Goal: Check status: Check status

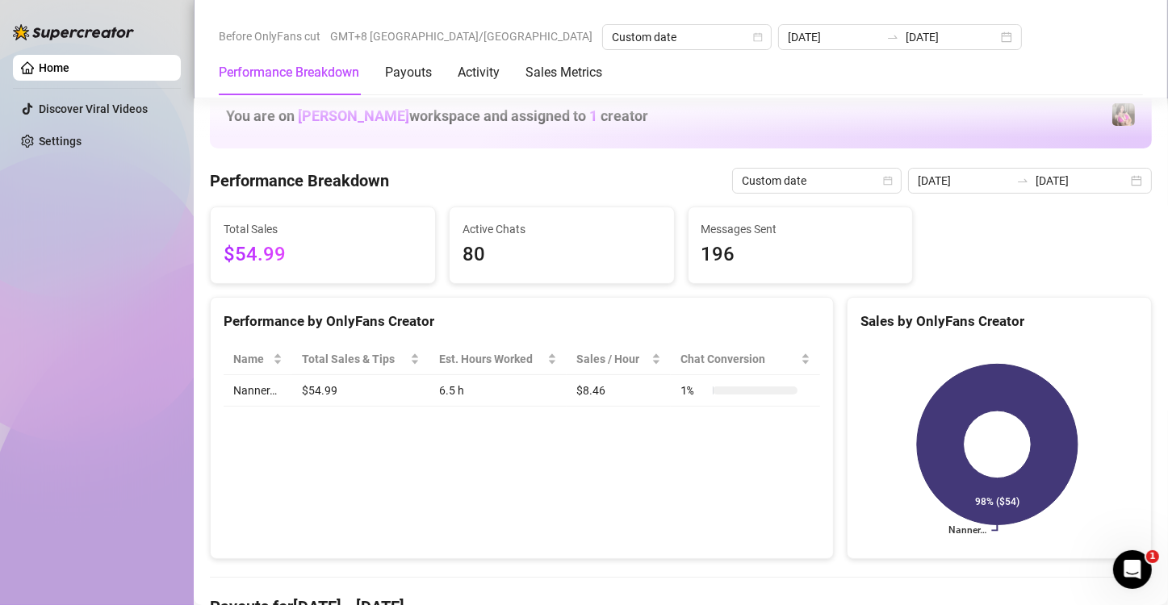
scroll to position [376, 0]
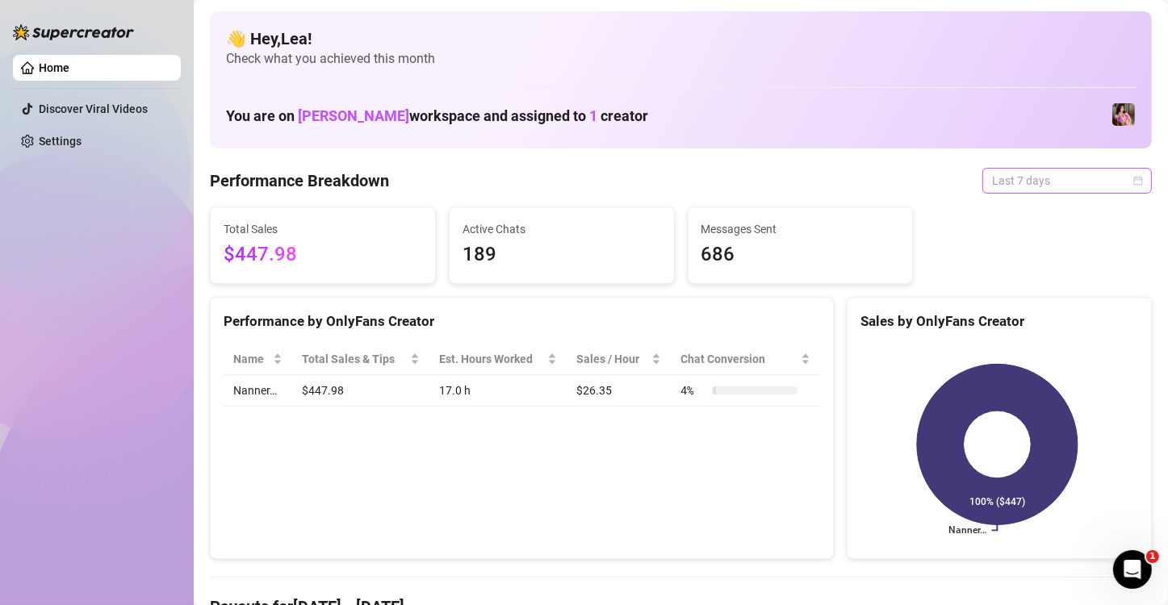
click at [1118, 180] on span "Last 7 days" at bounding box center [1067, 181] width 150 height 24
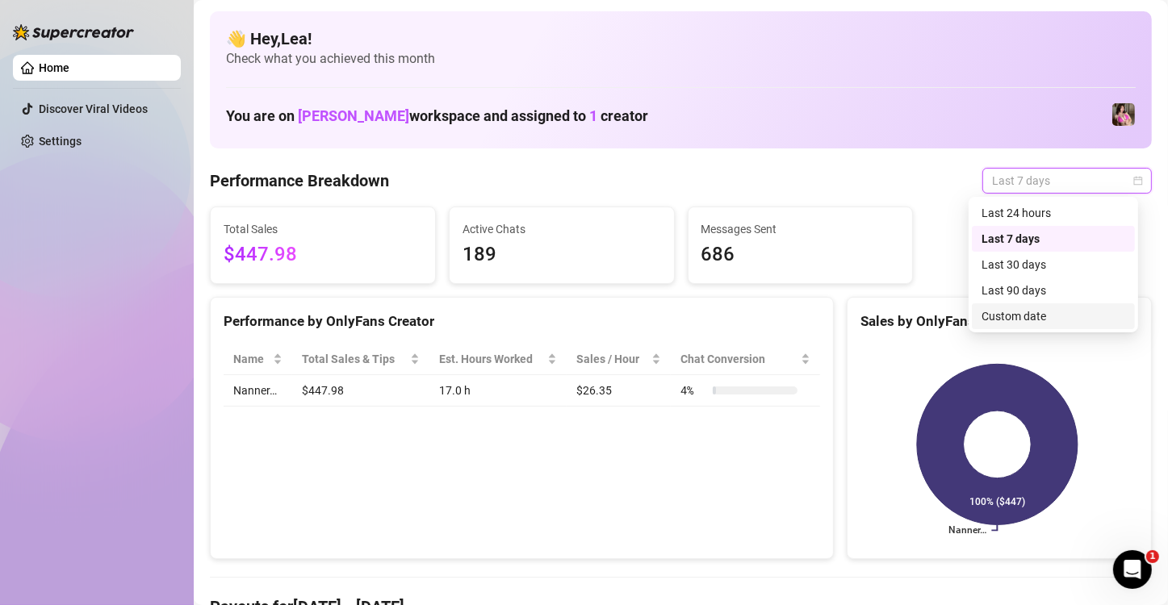
click at [1075, 315] on div "Custom date" at bounding box center [1053, 316] width 144 height 18
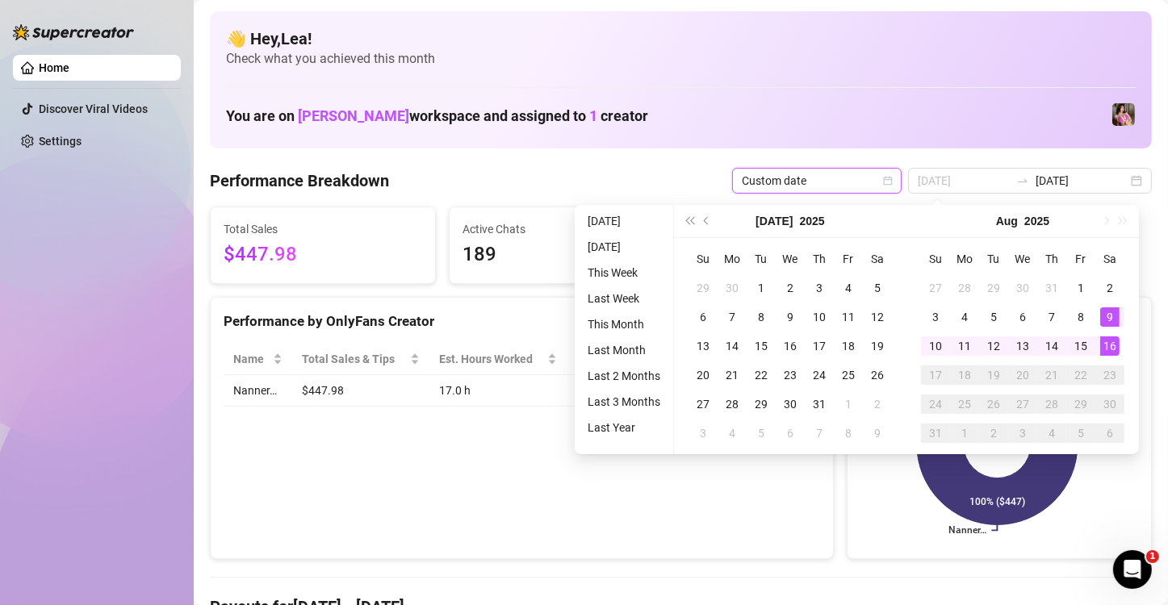
type input "[DATE]"
click at [1106, 343] on div "16" at bounding box center [1109, 346] width 19 height 19
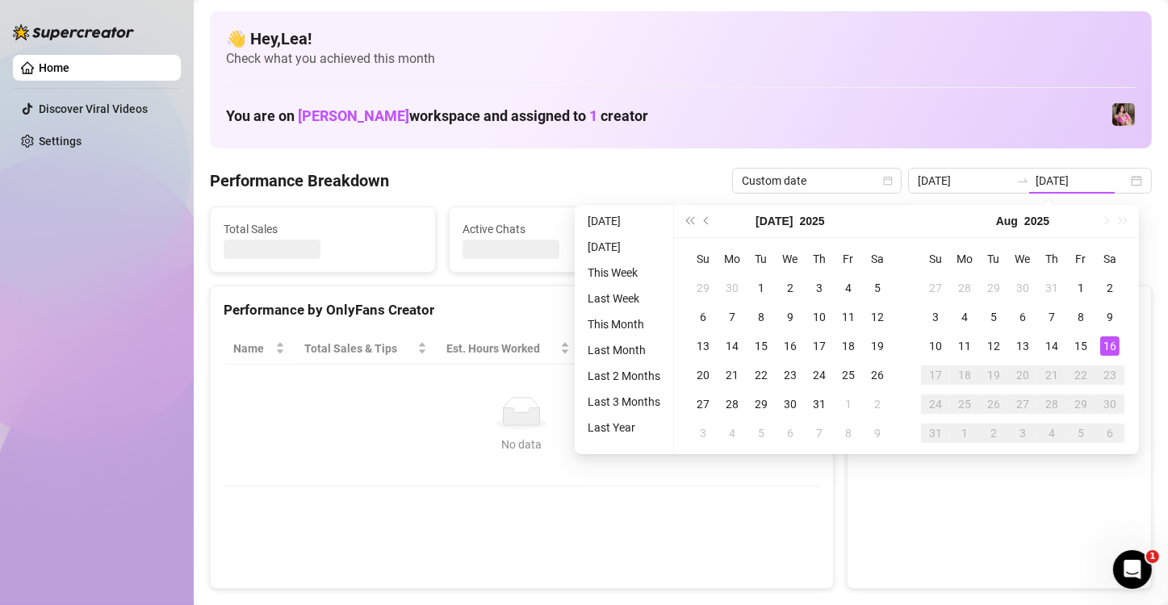
type input "[DATE]"
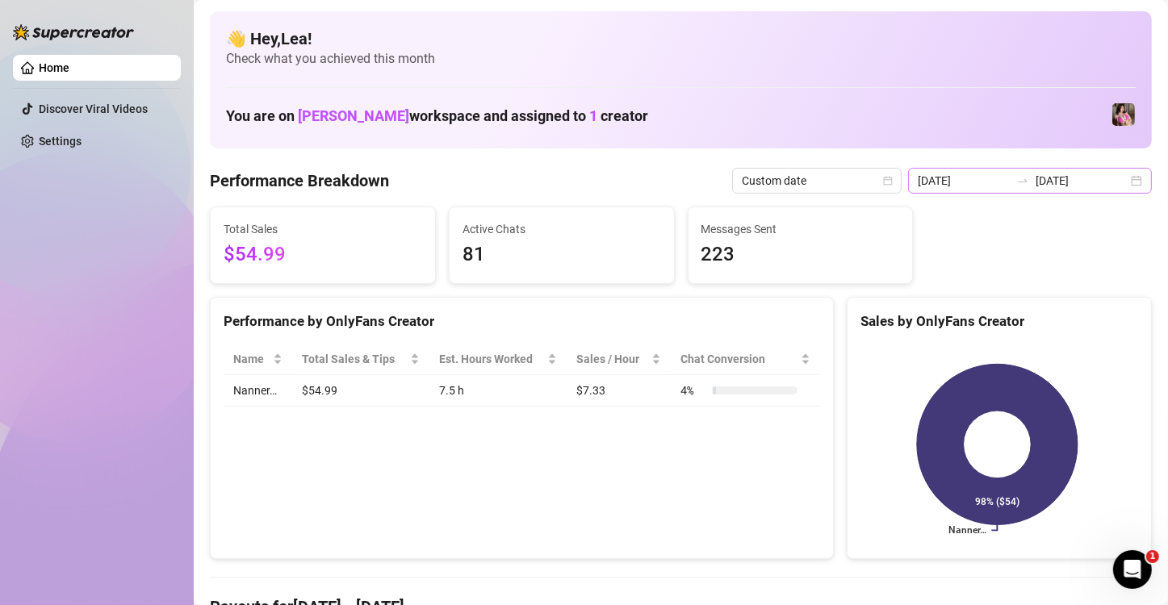
click at [1119, 177] on div "[DATE] [DATE]" at bounding box center [1030, 181] width 244 height 26
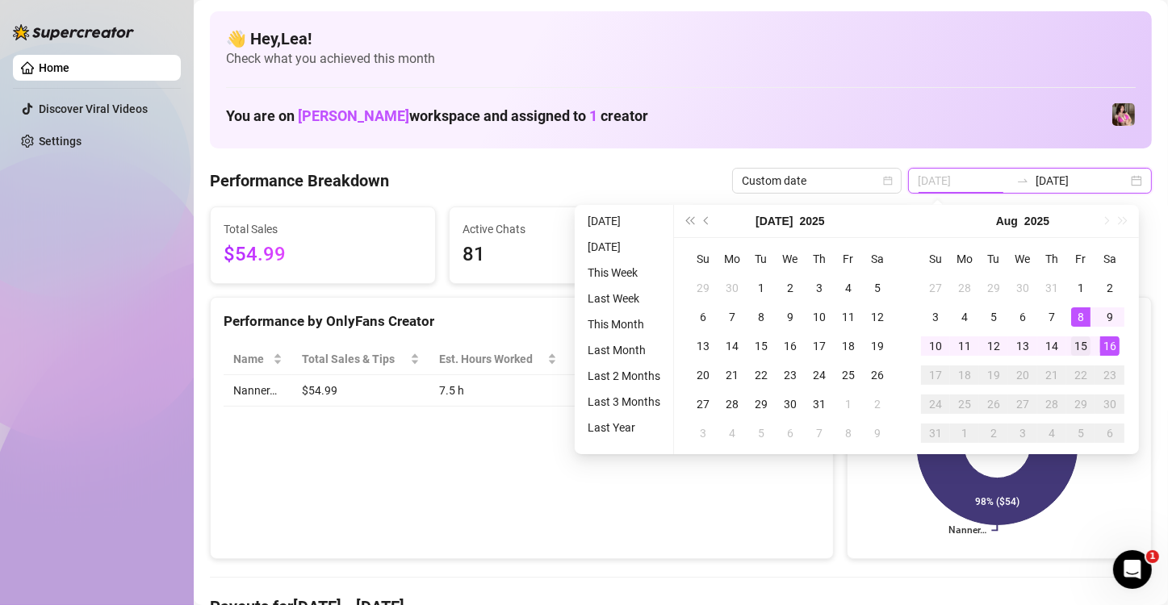
type input "[DATE]"
click at [1079, 345] on div "15" at bounding box center [1080, 346] width 19 height 19
type input "[DATE]"
click at [1102, 347] on div "16" at bounding box center [1109, 346] width 19 height 19
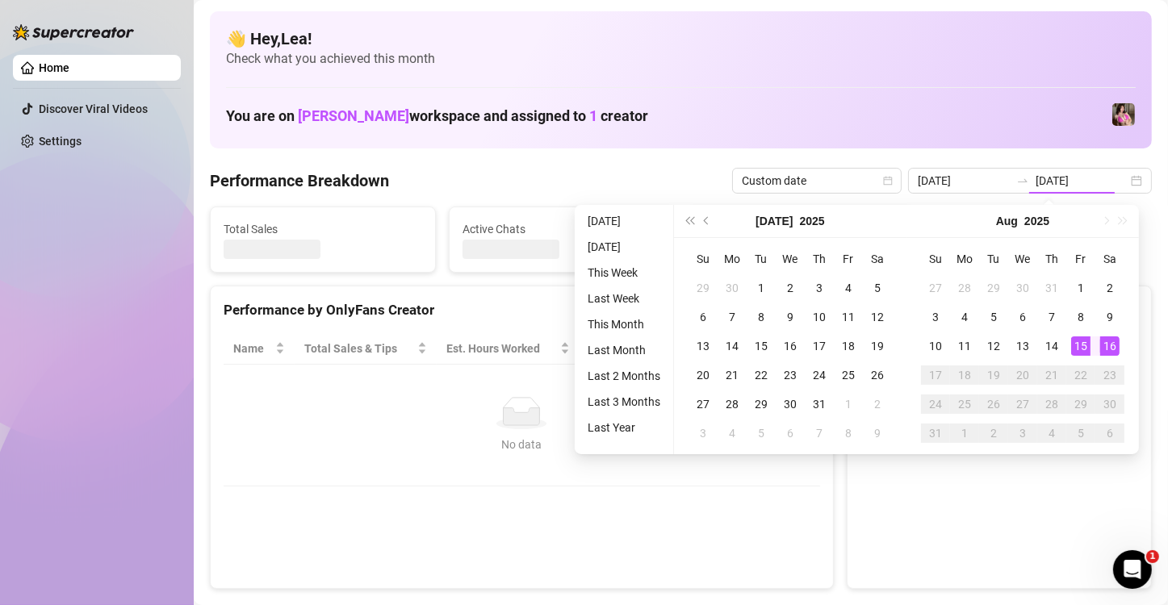
type input "[DATE]"
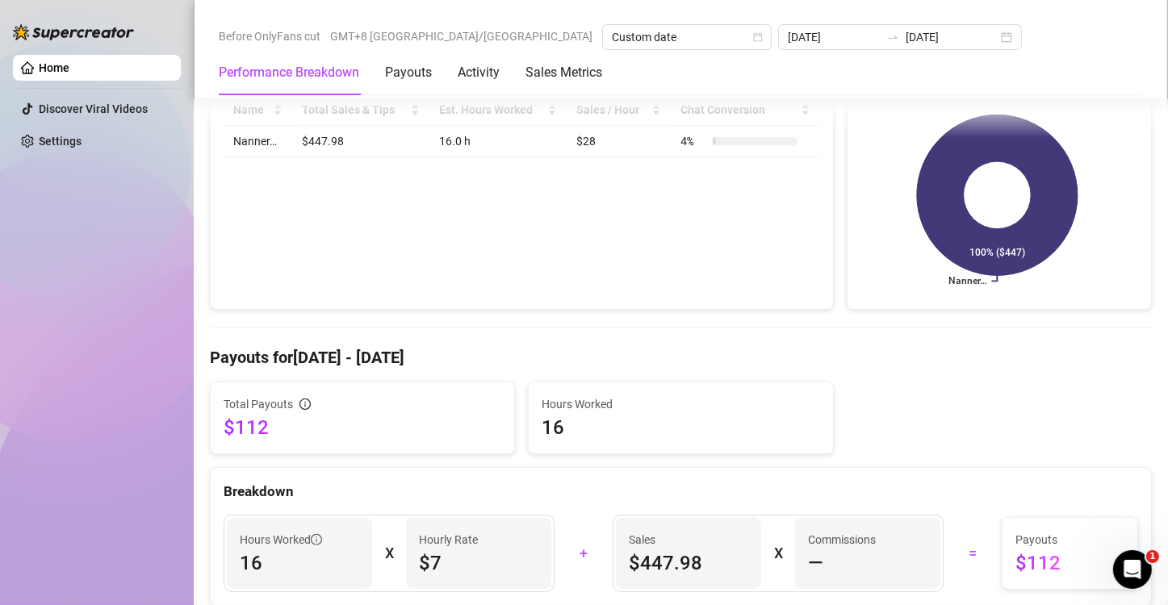
scroll to position [242, 0]
